Goal: Task Accomplishment & Management: Manage account settings

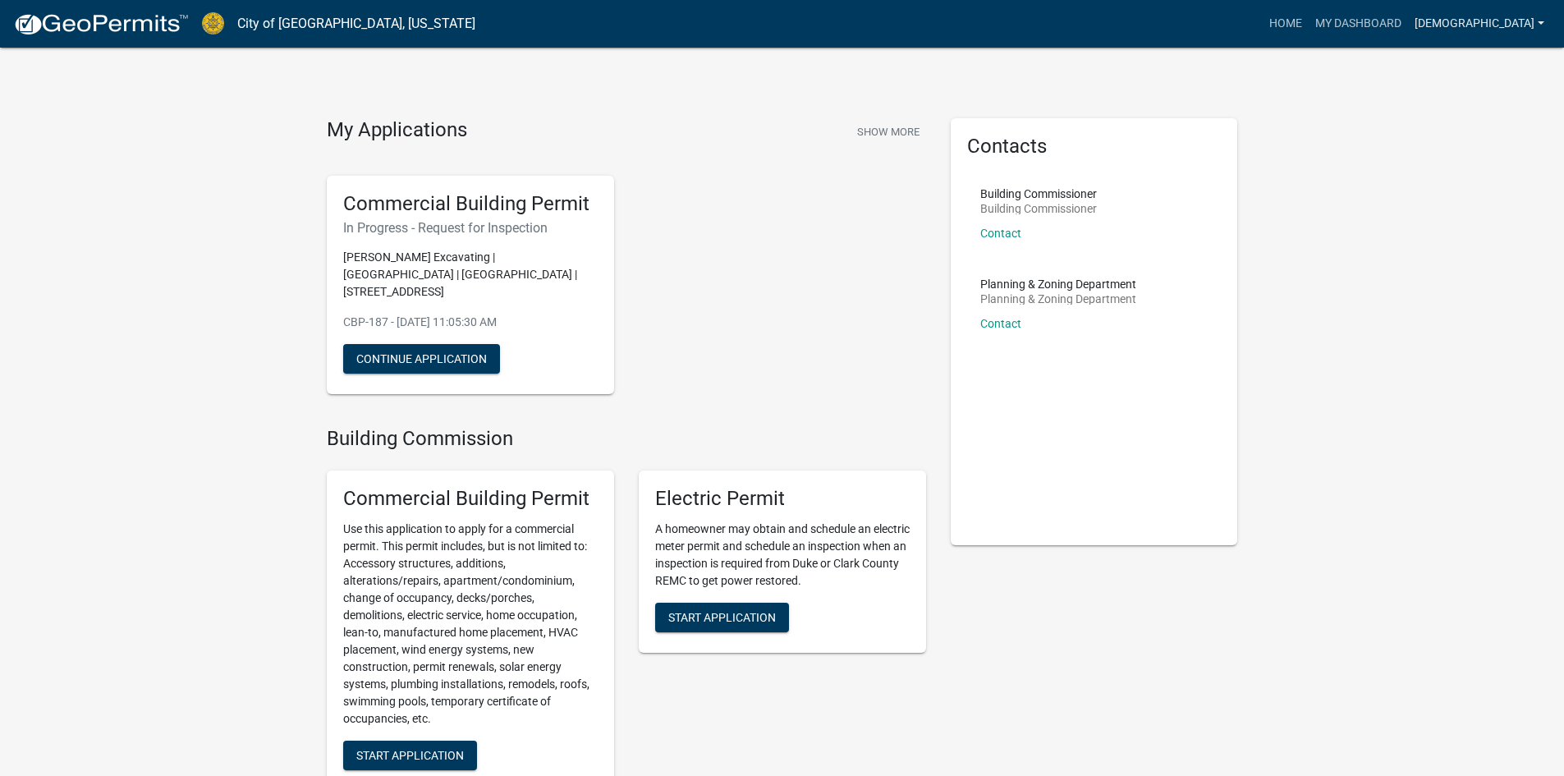
click at [1508, 29] on link "[DEMOGRAPHIC_DATA]" at bounding box center [1479, 23] width 143 height 31
click at [1489, 62] on link "Account" at bounding box center [1484, 67] width 131 height 39
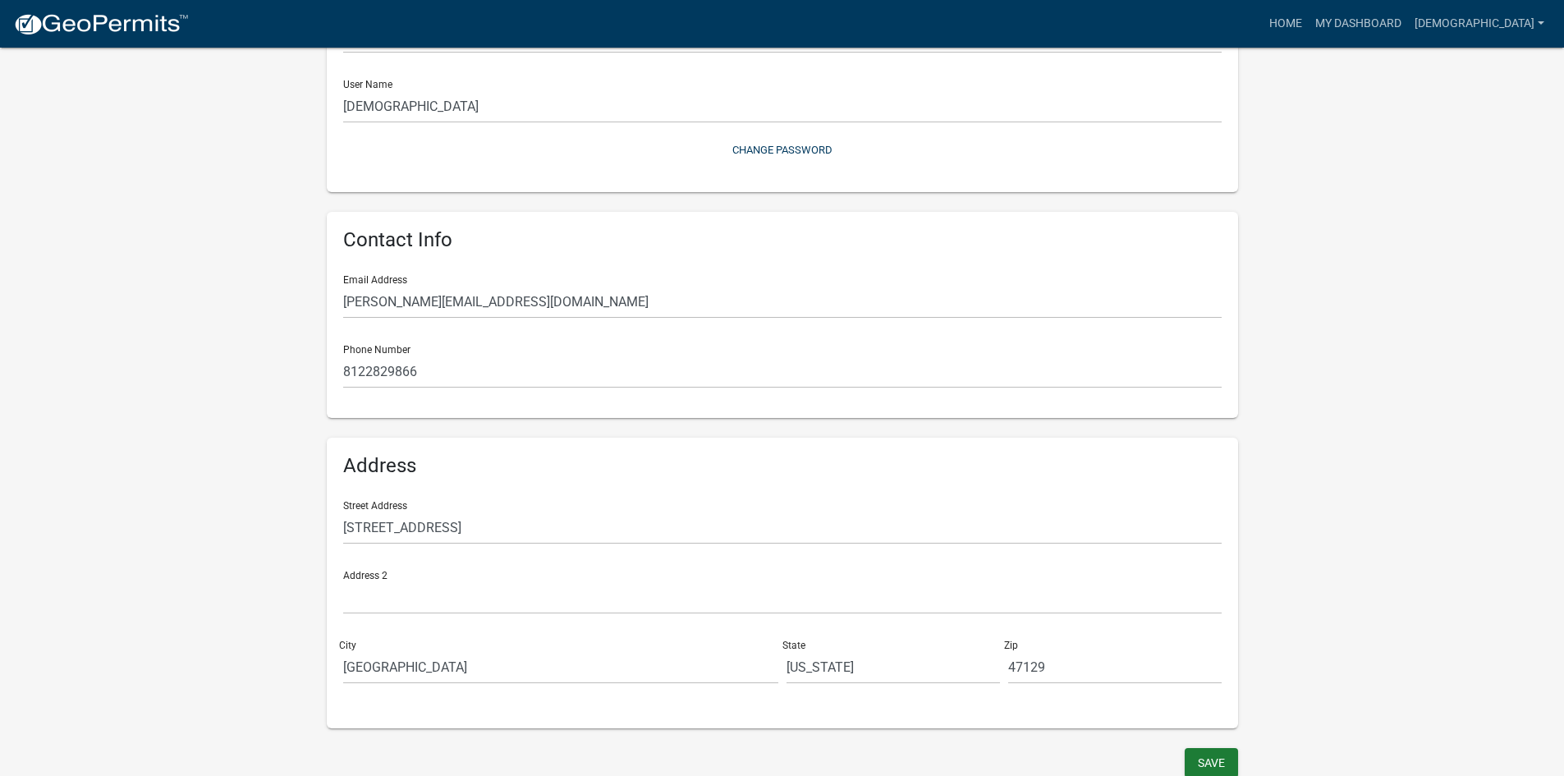
scroll to position [181, 0]
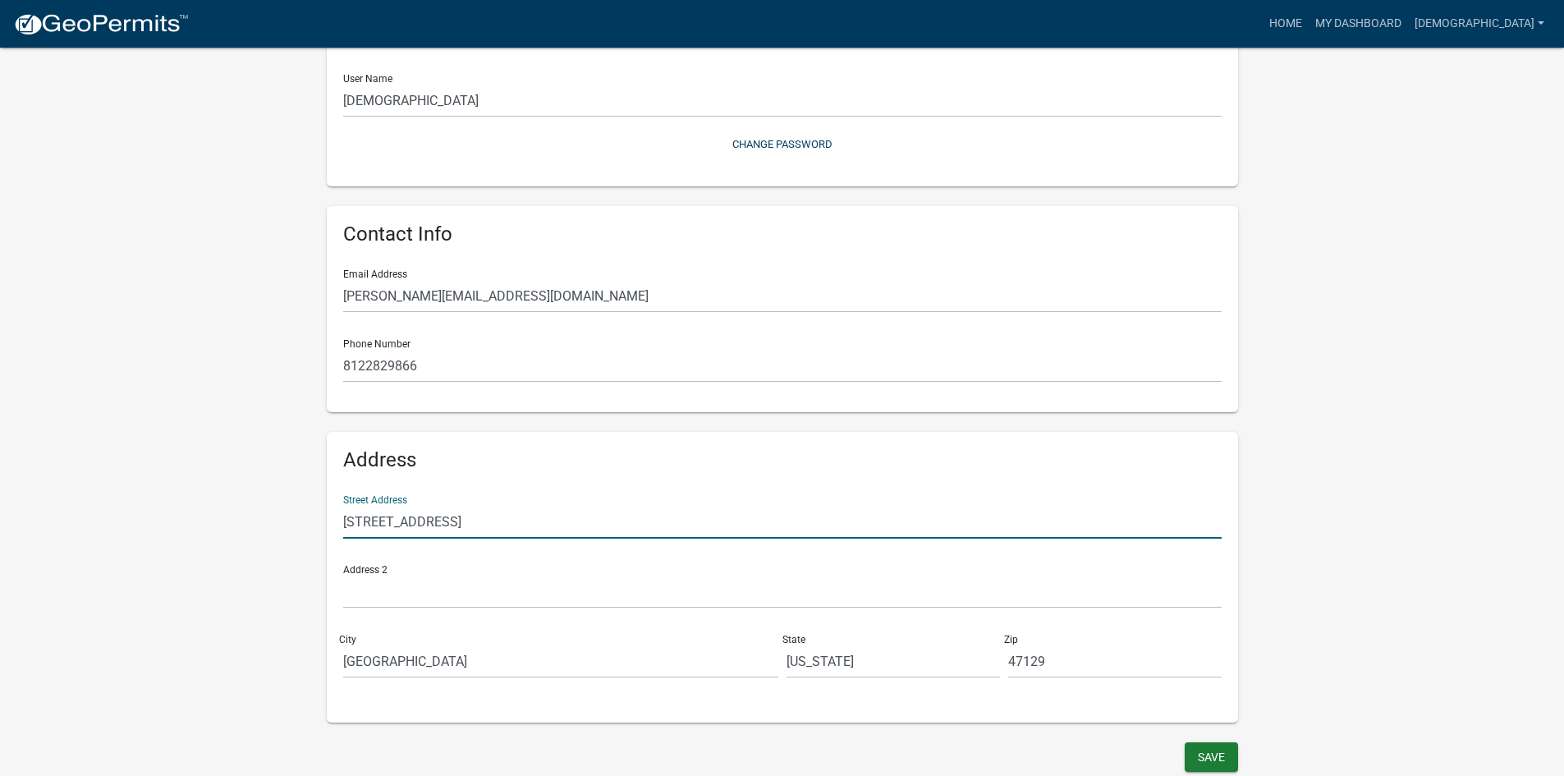
drag, startPoint x: 477, startPoint y: 526, endPoint x: 216, endPoint y: 548, distance: 262.0
click at [222, 554] on wm-user-profile-view "more_horiz Home My Dashboard [DEMOGRAPHIC_DATA] Account Logout My Account Save …" at bounding box center [782, 307] width 1564 height 937
type input "[STREET_ADDRESS]"
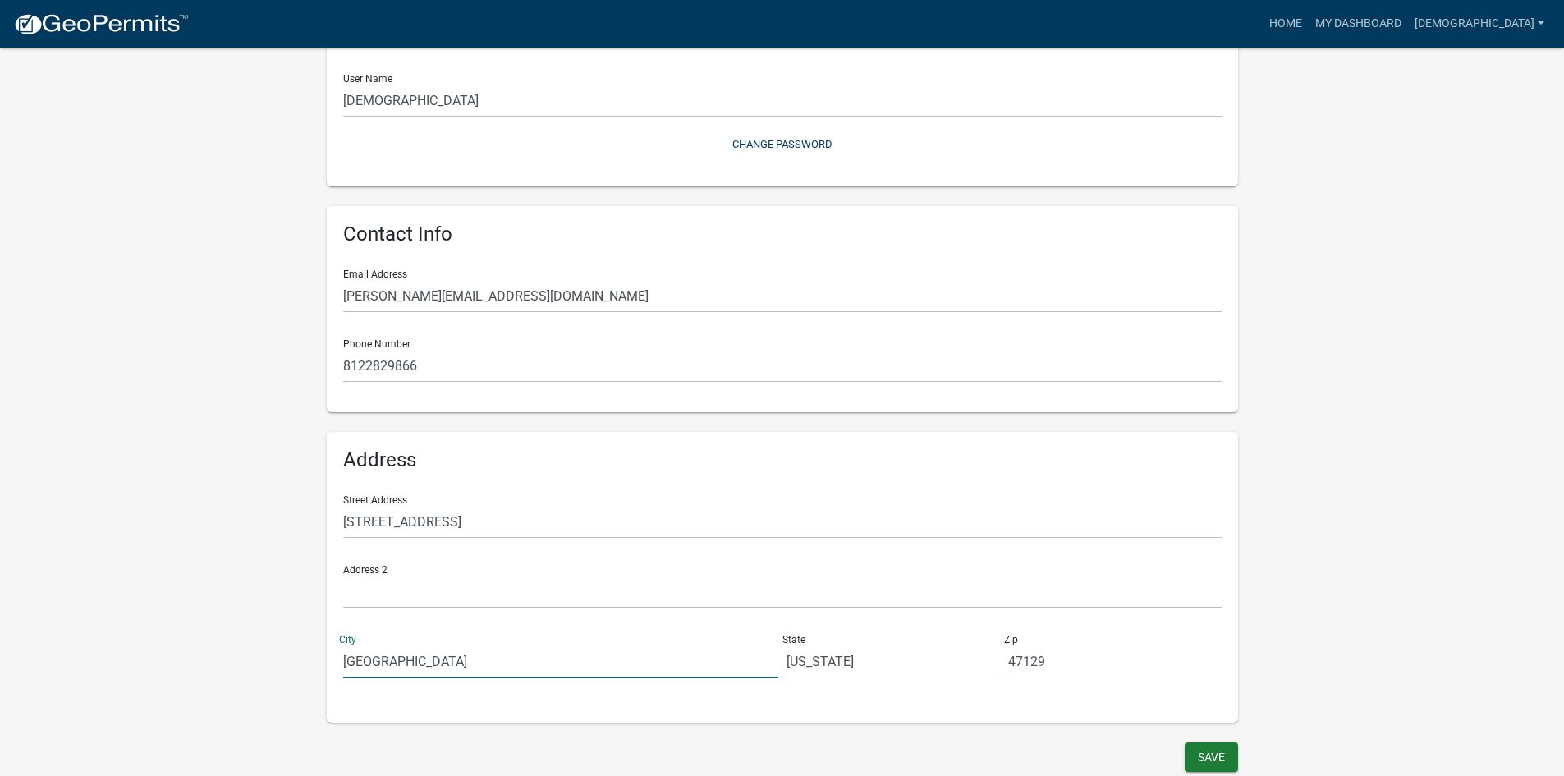
drag, startPoint x: 428, startPoint y: 663, endPoint x: 282, endPoint y: 659, distance: 146.2
click at [282, 659] on wm-user-profile-view "more_horiz Home My Dashboard [DEMOGRAPHIC_DATA] Account Logout My Account Save …" at bounding box center [782, 307] width 1564 height 937
type input "Charlestown"
type input "47111"
click at [1200, 758] on button "Save" at bounding box center [1211, 757] width 53 height 30
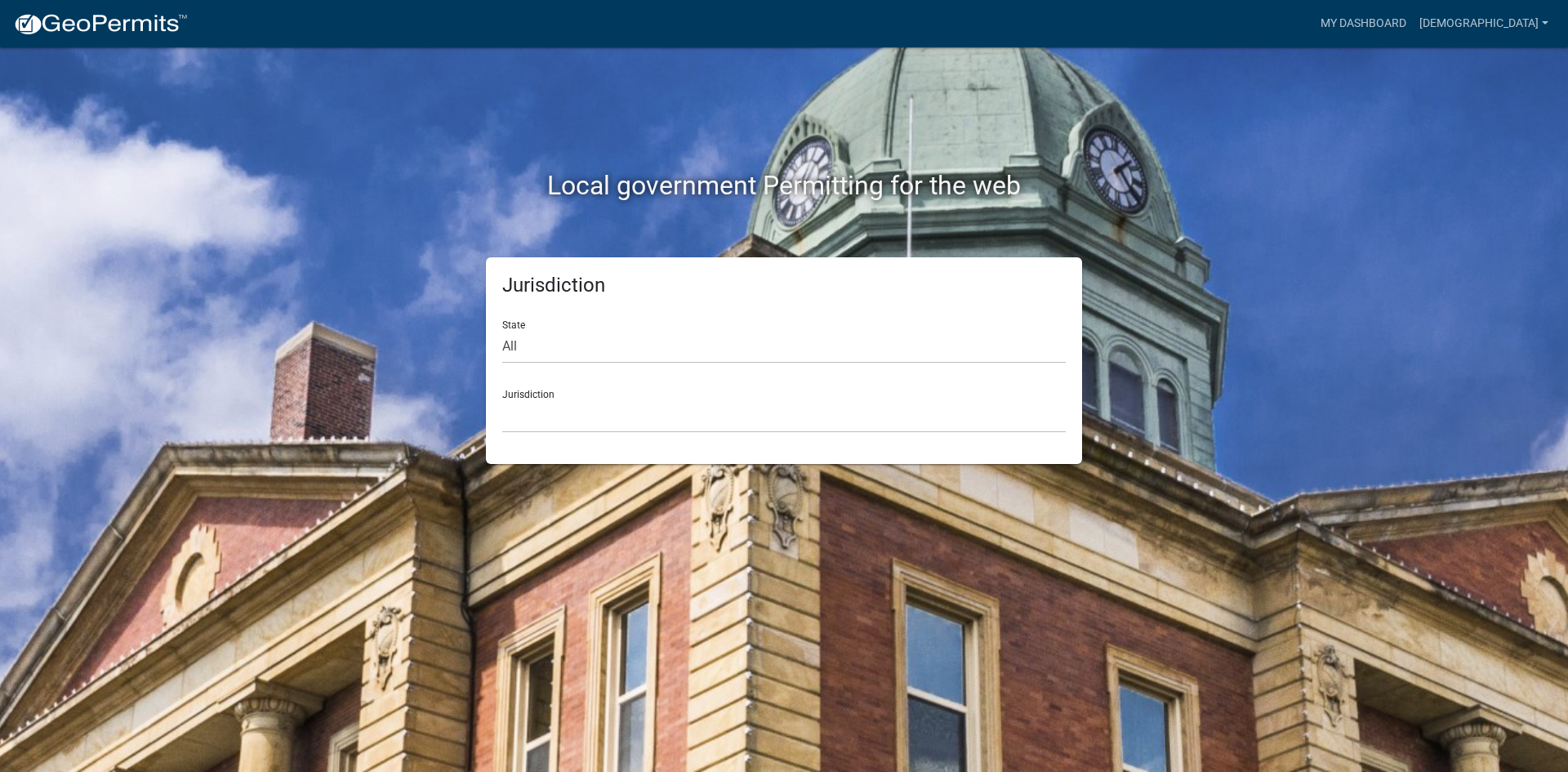
click at [664, 395] on div "Jurisdiction Custer County, Colorado Carroll County, Georgia Cook County, Georg…" at bounding box center [784, 404] width 563 height 57
click at [621, 418] on select "Custer County, Colorado Carroll County, Georgia Cook County, Georgia Crawford C…" at bounding box center [784, 416] width 563 height 34
click at [1155, 155] on div "Local government Permitting for the web" at bounding box center [784, 152] width 931 height 209
click at [542, 339] on select "All Colorado Georgia Indiana Iowa Kansas Minnesota Ohio South Carolina Wisconsin" at bounding box center [784, 347] width 563 height 34
select select "Indiana"
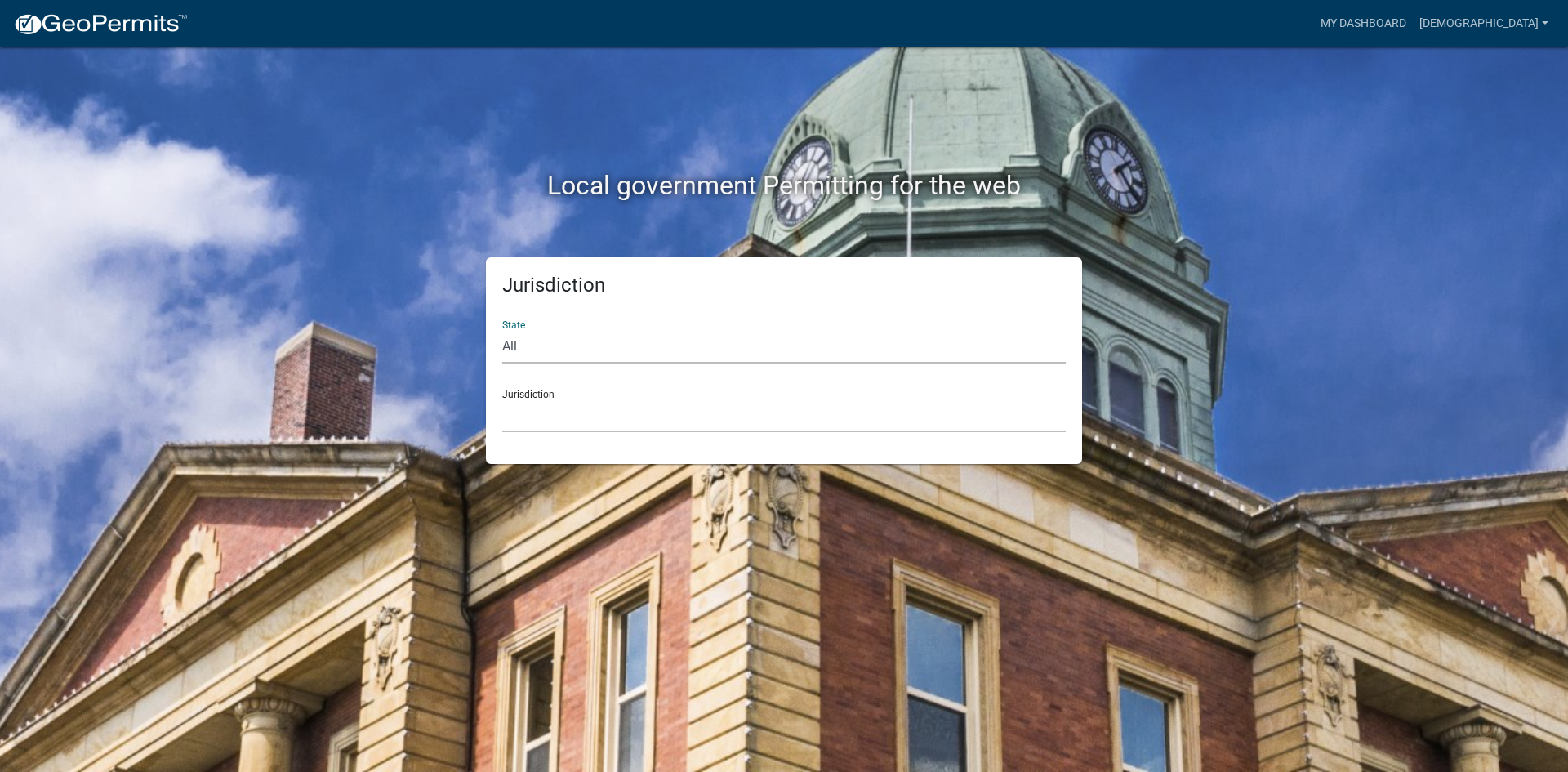
click at [502, 330] on select "All Colorado Georgia Indiana Iowa Kansas Minnesota Ohio South Carolina Wisconsin" at bounding box center [784, 347] width 563 height 34
click at [543, 414] on select "City of Charlestown, Indiana City of Jeffersonville, Indiana City of Logansport…" at bounding box center [784, 416] width 563 height 34
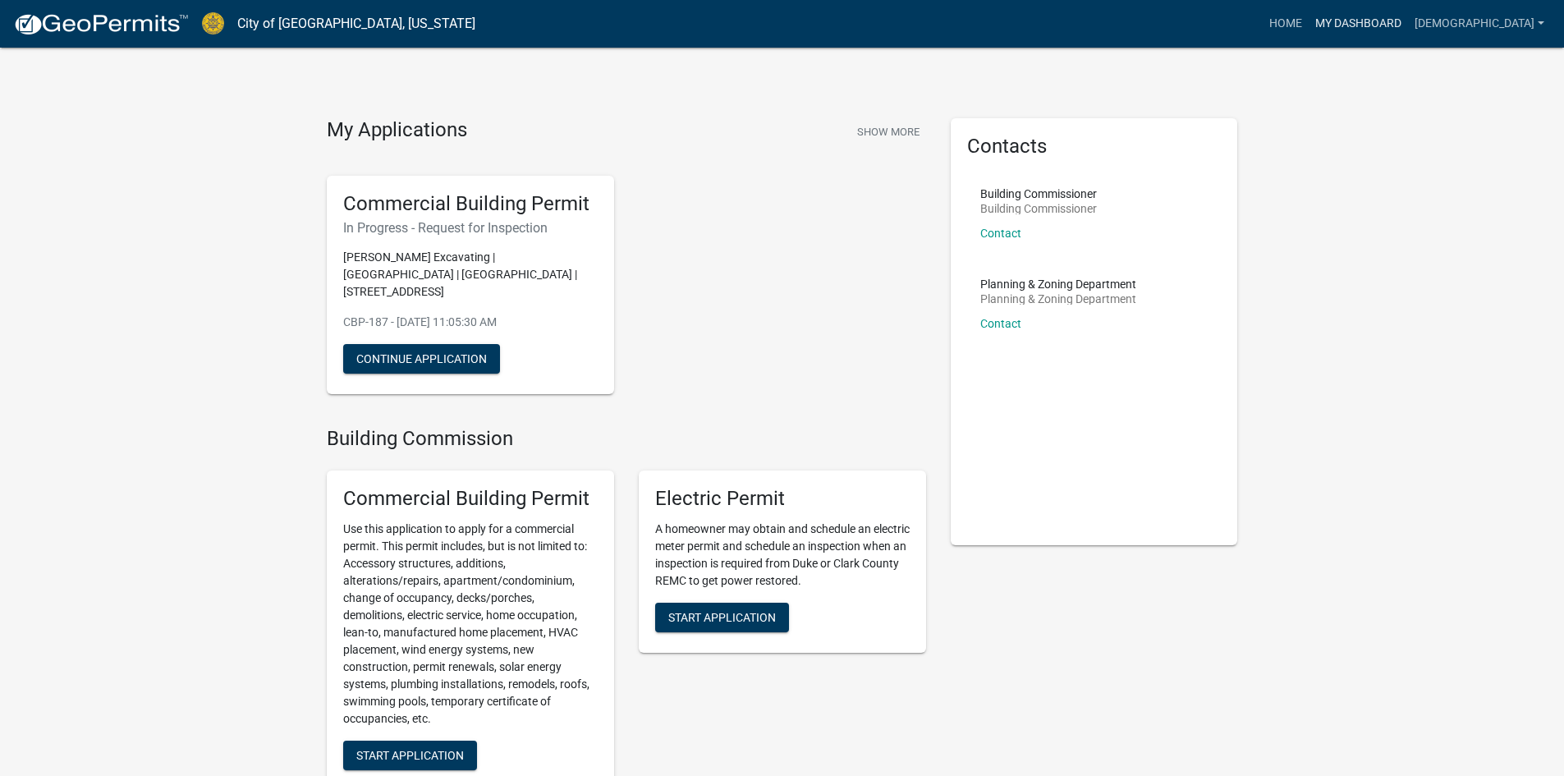
click at [1408, 28] on link "My Dashboard" at bounding box center [1358, 23] width 99 height 31
